Goal: Information Seeking & Learning: Learn about a topic

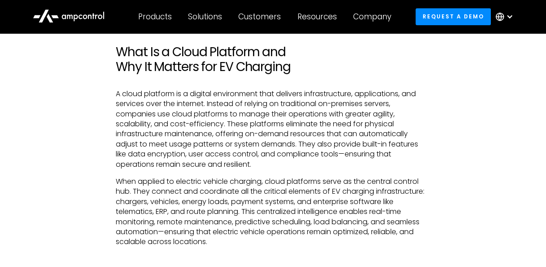
scroll to position [494, 0]
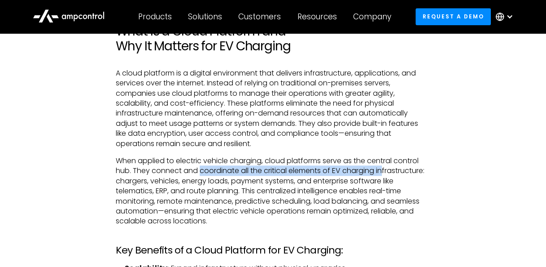
drag, startPoint x: 200, startPoint y: 172, endPoint x: 383, endPoint y: 167, distance: 183.7
click at [383, 167] on p "When applied to electric vehicle charging, cloud platforms serve as the central…" at bounding box center [273, 191] width 315 height 70
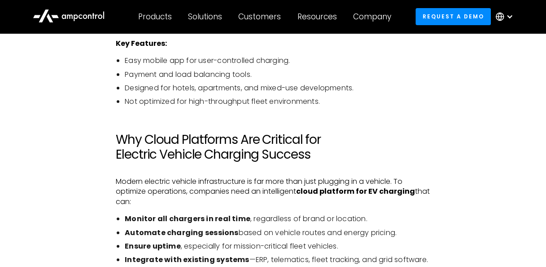
scroll to position [1661, 0]
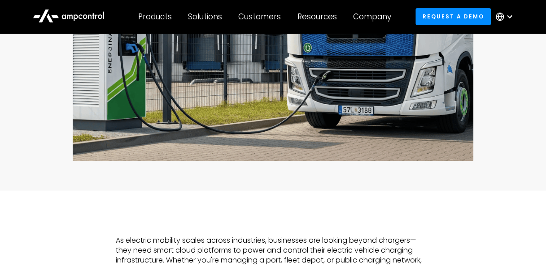
scroll to position [314, 0]
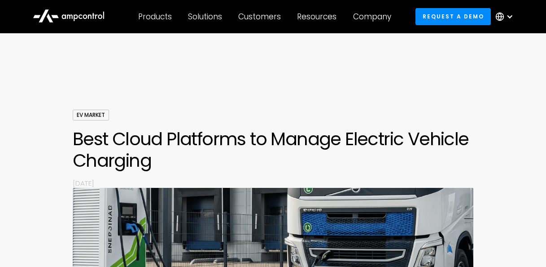
scroll to position [314, 0]
